Goal: Task Accomplishment & Management: Manage account settings

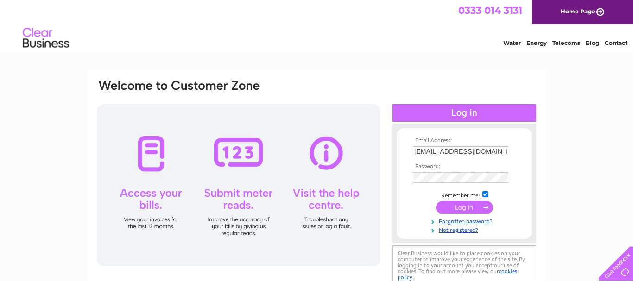
click at [487, 206] on input "submit" at bounding box center [464, 207] width 57 height 13
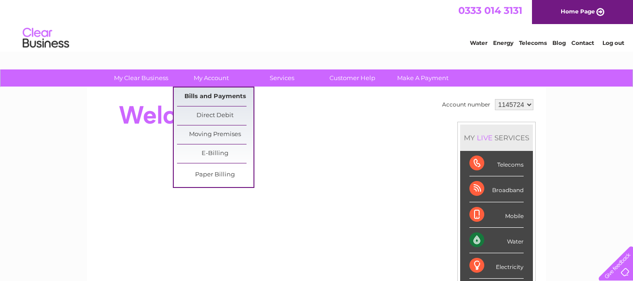
click at [218, 94] on link "Bills and Payments" at bounding box center [215, 97] width 77 height 19
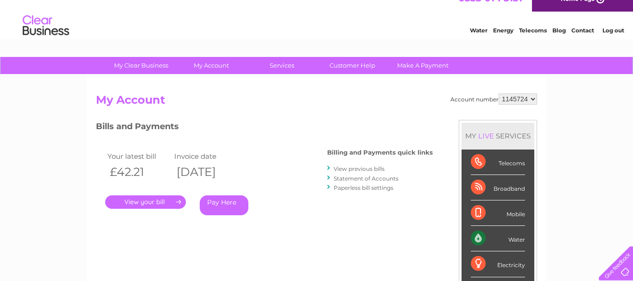
scroll to position [7, 0]
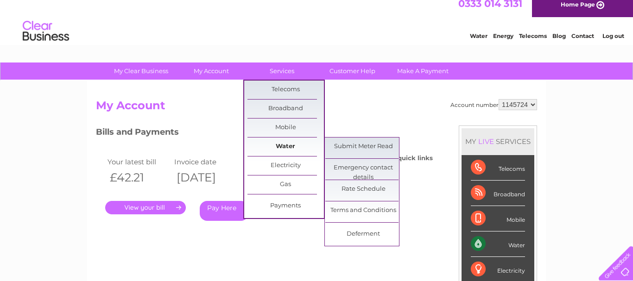
click at [284, 145] on link "Water" at bounding box center [286, 147] width 77 height 19
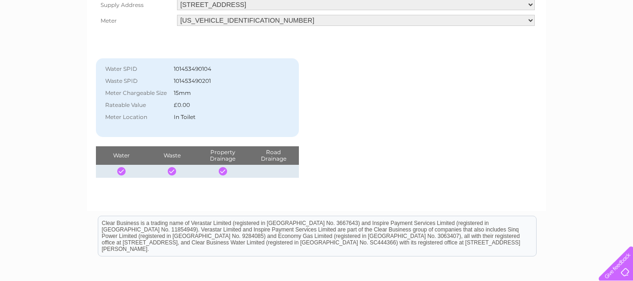
scroll to position [152, 0]
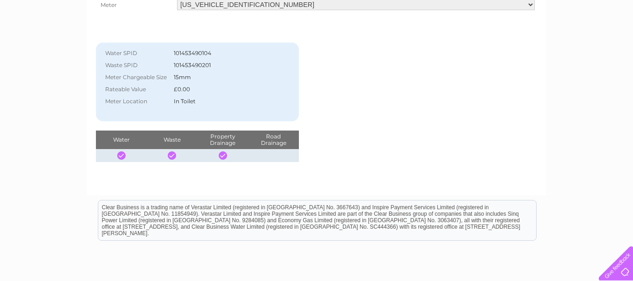
click at [122, 153] on div at bounding box center [121, 156] width 8 height 8
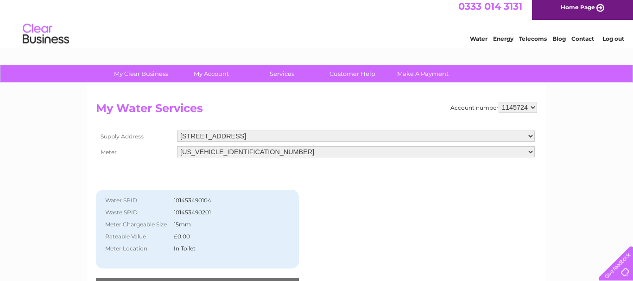
scroll to position [0, 0]
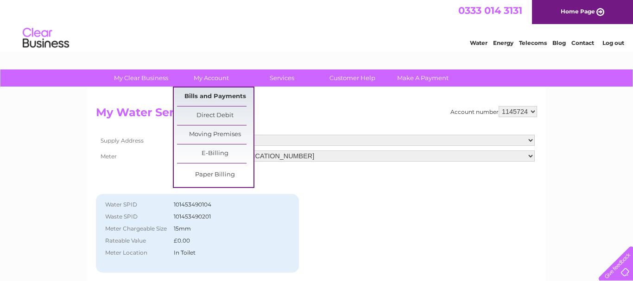
click at [207, 94] on link "Bills and Payments" at bounding box center [215, 97] width 77 height 19
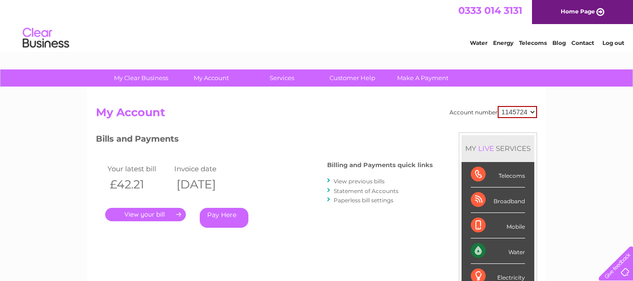
click at [478, 42] on link "Water" at bounding box center [479, 42] width 18 height 7
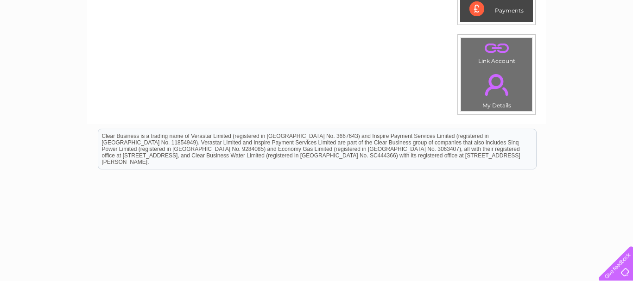
scroll to position [316, 0]
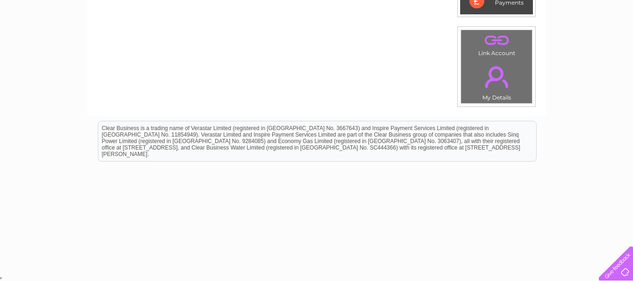
click at [494, 45] on link "." at bounding box center [497, 40] width 66 height 16
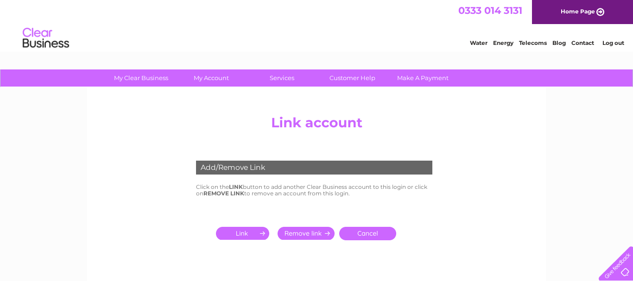
drag, startPoint x: 254, startPoint y: 233, endPoint x: 259, endPoint y: 232, distance: 4.7
click at [255, 233] on input "submit" at bounding box center [244, 233] width 57 height 13
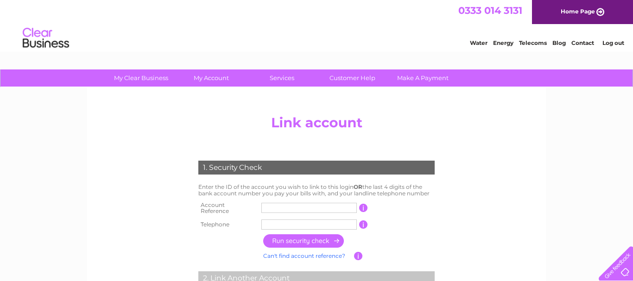
click at [271, 207] on input "text" at bounding box center [310, 208] width 96 height 10
type input "1145724"
click at [273, 221] on input "text" at bounding box center [310, 225] width 96 height 10
type input "07901677558"
click at [299, 239] on input "button" at bounding box center [304, 241] width 82 height 13
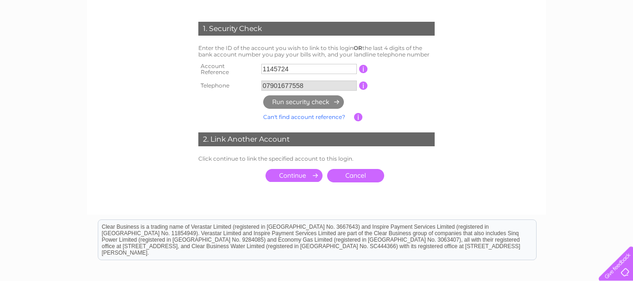
scroll to position [142, 0]
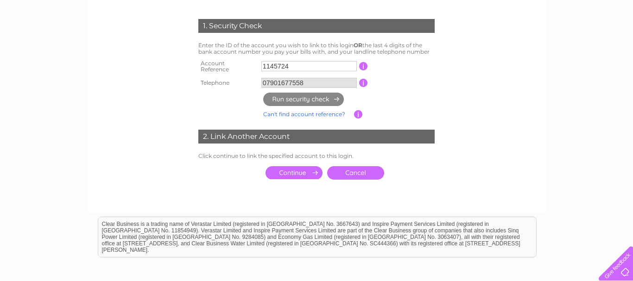
click at [345, 168] on link "Cancel" at bounding box center [355, 172] width 57 height 13
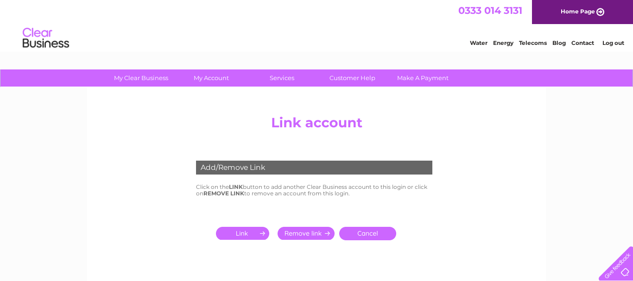
click at [306, 232] on input "submit" at bounding box center [306, 233] width 57 height 13
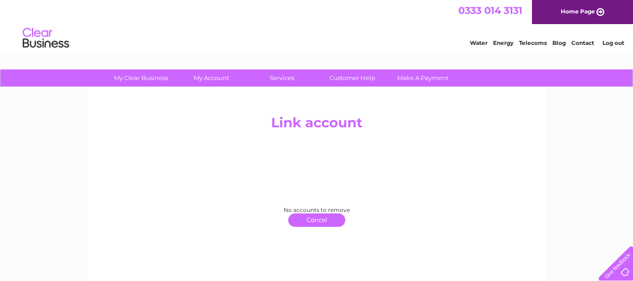
click at [319, 219] on link "click here to return" at bounding box center [316, 220] width 57 height 13
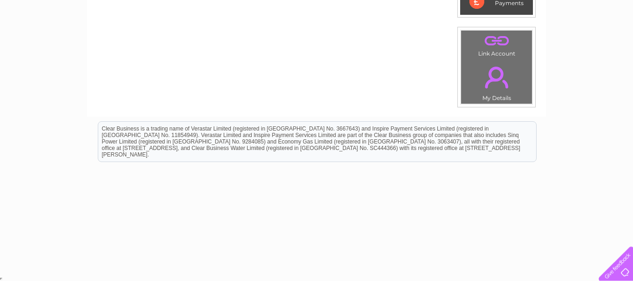
scroll to position [316, 0]
drag, startPoint x: 632, startPoint y: 278, endPoint x: 633, endPoint y: 273, distance: 5.3
click at [491, 43] on link "." at bounding box center [497, 40] width 66 height 16
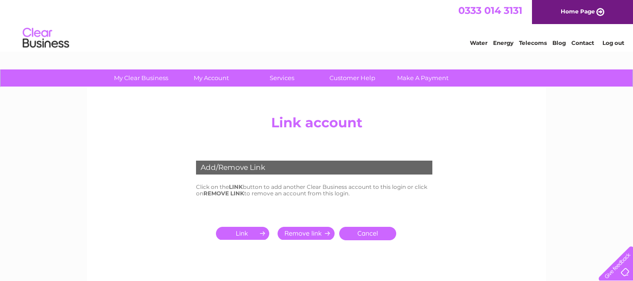
click at [306, 232] on input "submit" at bounding box center [306, 233] width 57 height 13
